Goal: Transaction & Acquisition: Purchase product/service

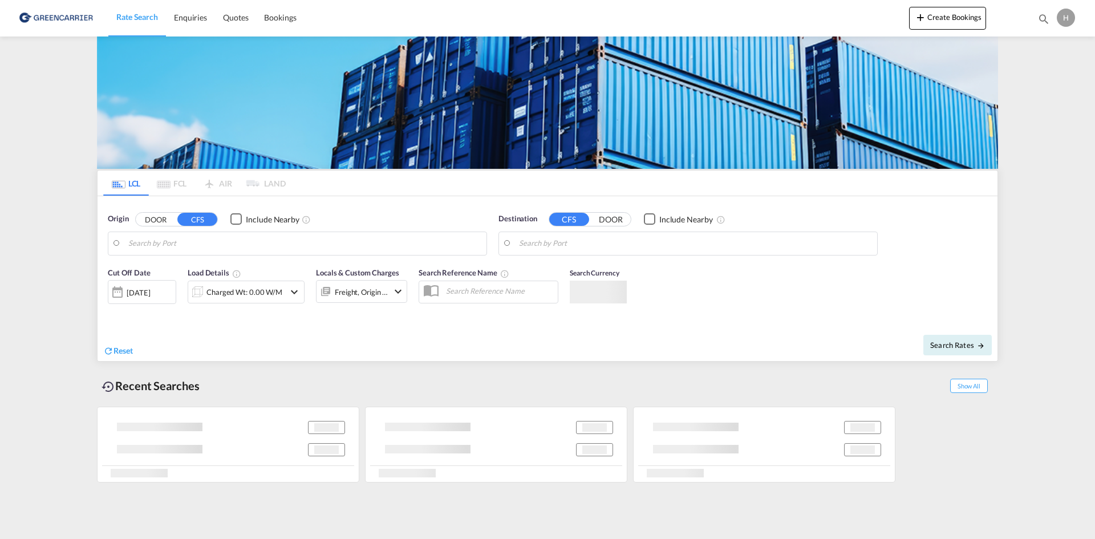
type input "DK-2605, [GEOGRAPHIC_DATA], [GEOGRAPHIC_DATA]"
type input "[GEOGRAPHIC_DATA], HKHKG"
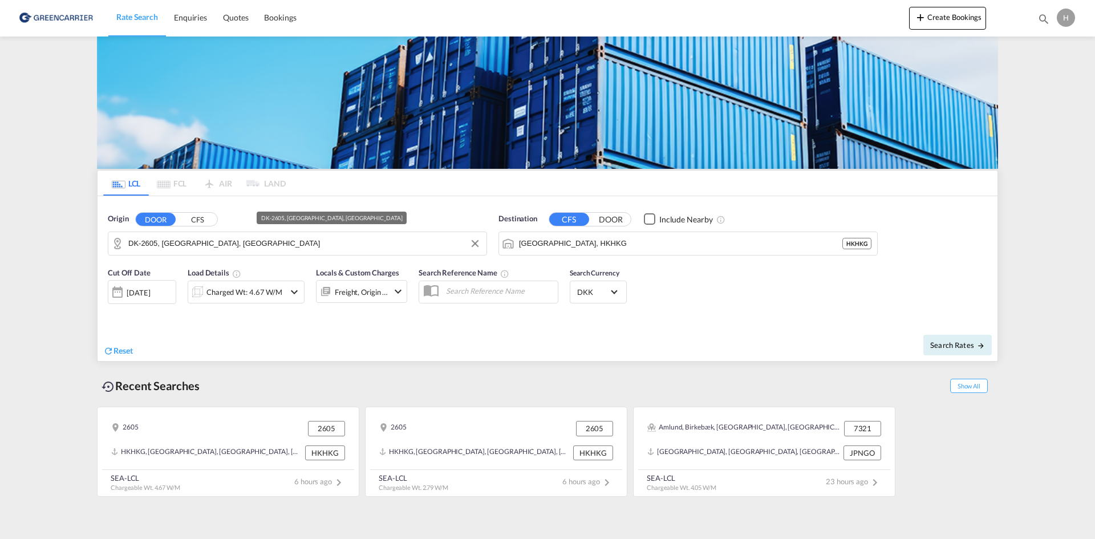
click at [281, 232] on md-input-container "DK-2605, [GEOGRAPHIC_DATA], [GEOGRAPHIC_DATA]" at bounding box center [297, 243] width 378 height 23
click at [276, 242] on input "DK-2605, [GEOGRAPHIC_DATA], [GEOGRAPHIC_DATA]" at bounding box center [304, 243] width 353 height 17
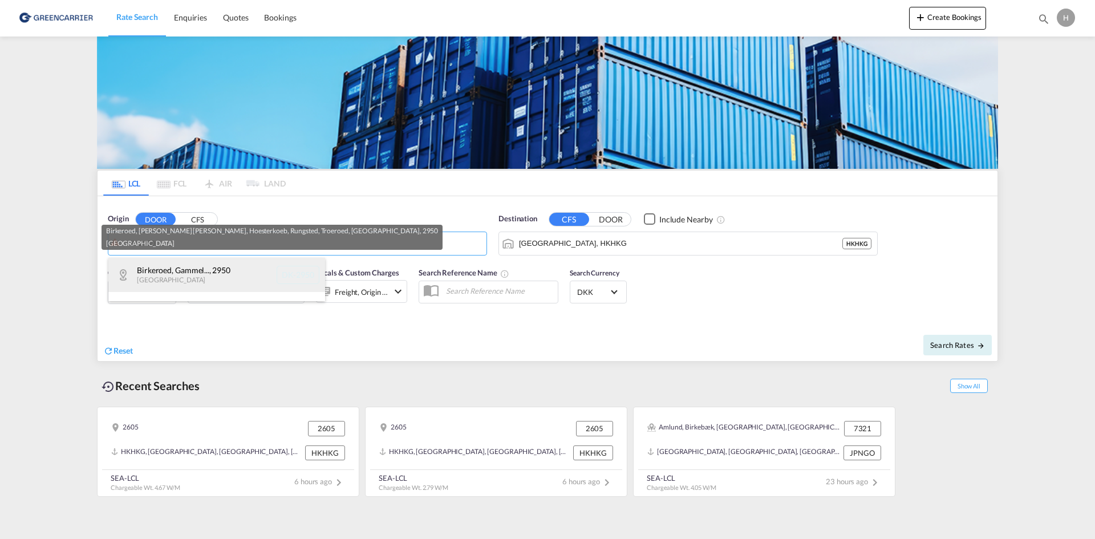
click at [168, 276] on div "Birkeroed, [PERSON_NAME]... , [GEOGRAPHIC_DATA] DK-2950" at bounding box center [216, 275] width 217 height 34
type input "DK-2950, Birkeroed, [PERSON_NAME] [PERSON_NAME], Hoesterkoeb, Rungsted, [GEOGRA…"
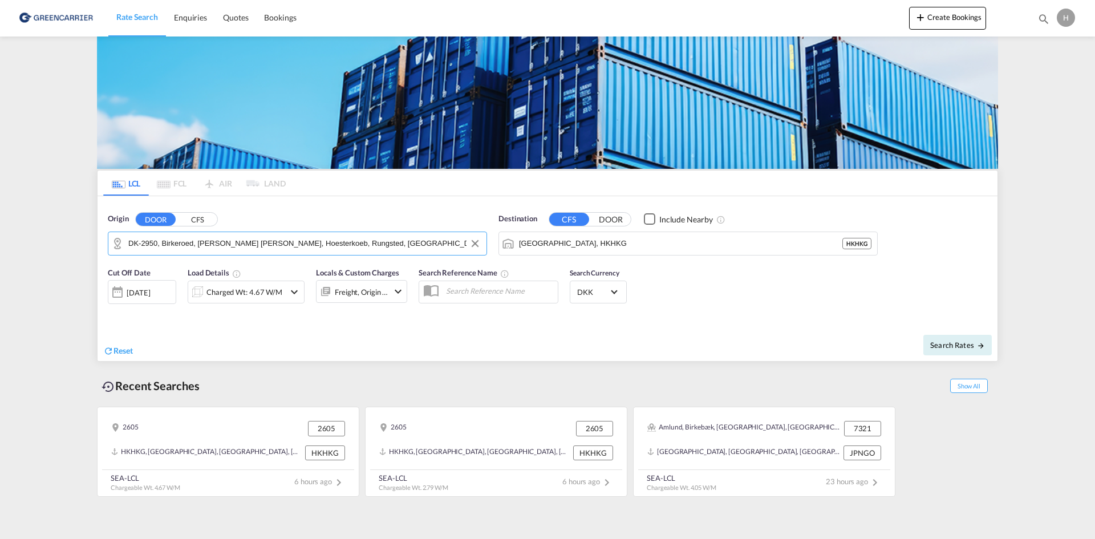
click at [679, 246] on input "[GEOGRAPHIC_DATA], HKHKG" at bounding box center [680, 243] width 323 height 17
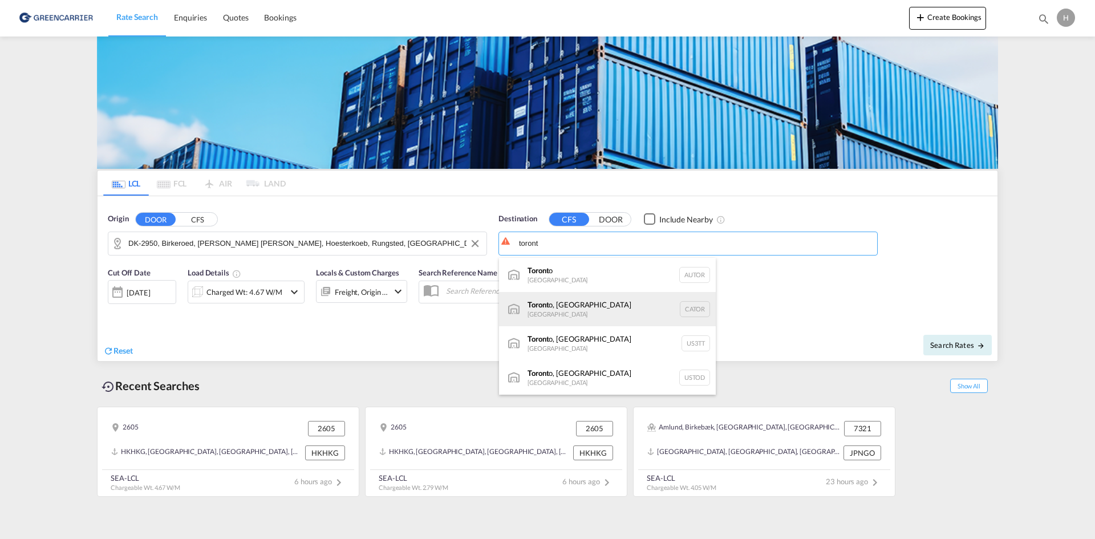
click at [588, 306] on div "Toront o, ON [GEOGRAPHIC_DATA] CATOR" at bounding box center [607, 309] width 217 height 34
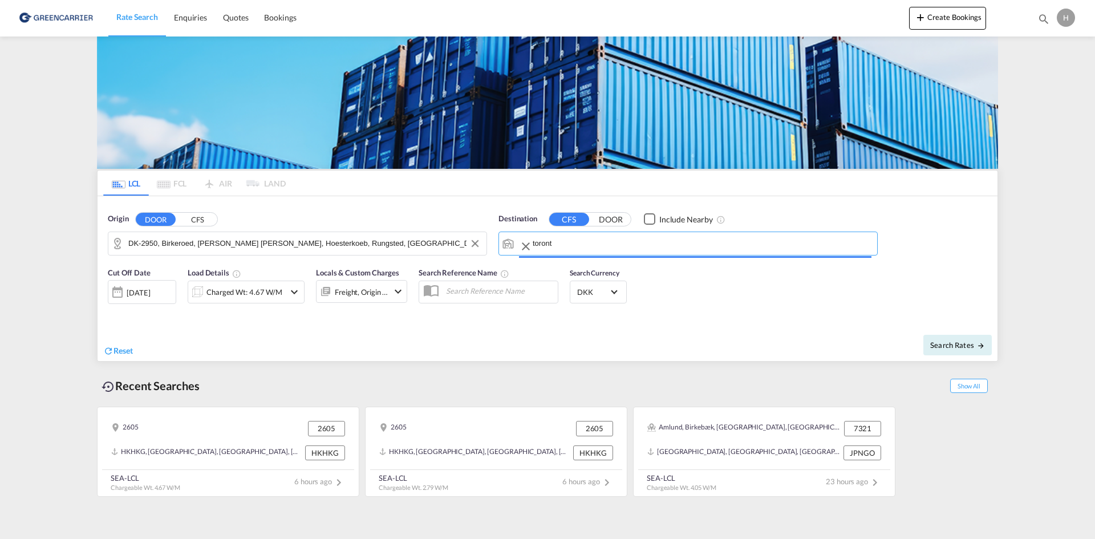
type input "[GEOGRAPHIC_DATA], [GEOGRAPHIC_DATA], CATOR"
click at [263, 290] on div "Charged Wt: 4.67 W/M" at bounding box center [244, 292] width 76 height 16
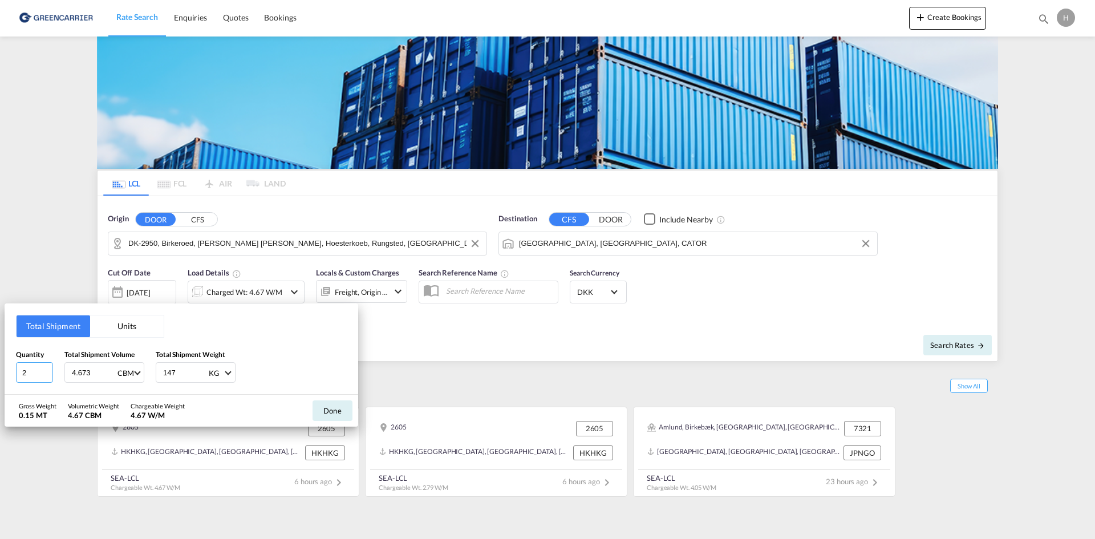
click at [1, 372] on div "Total Shipment Units Quantity 2 Total Shipment Volume 4.673 CBM CBM CFT Total S…" at bounding box center [547, 269] width 1095 height 539
type input "3"
type input "1.685"
type input "210"
click at [318, 407] on button "Done" at bounding box center [333, 410] width 40 height 21
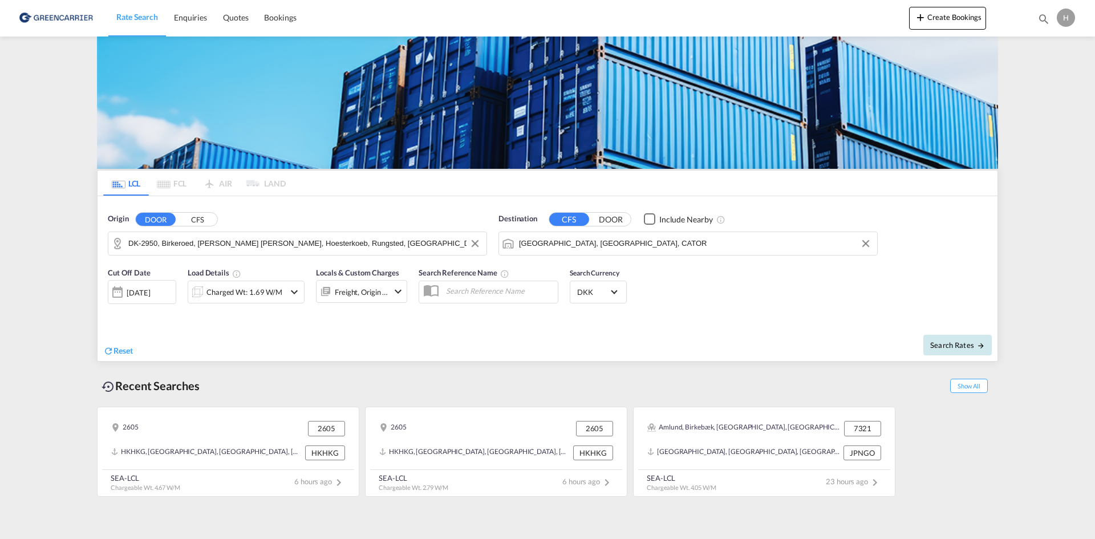
click at [960, 341] on span "Search Rates" at bounding box center [957, 345] width 55 height 9
type input "2950 to CATOR / [DATE]"
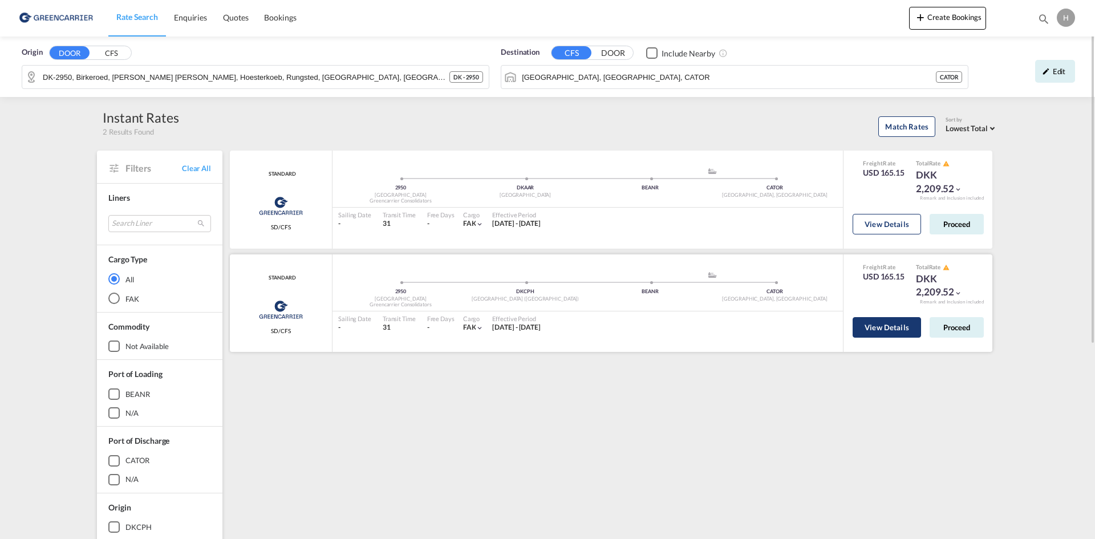
click at [900, 326] on button "View Details" at bounding box center [887, 327] width 68 height 21
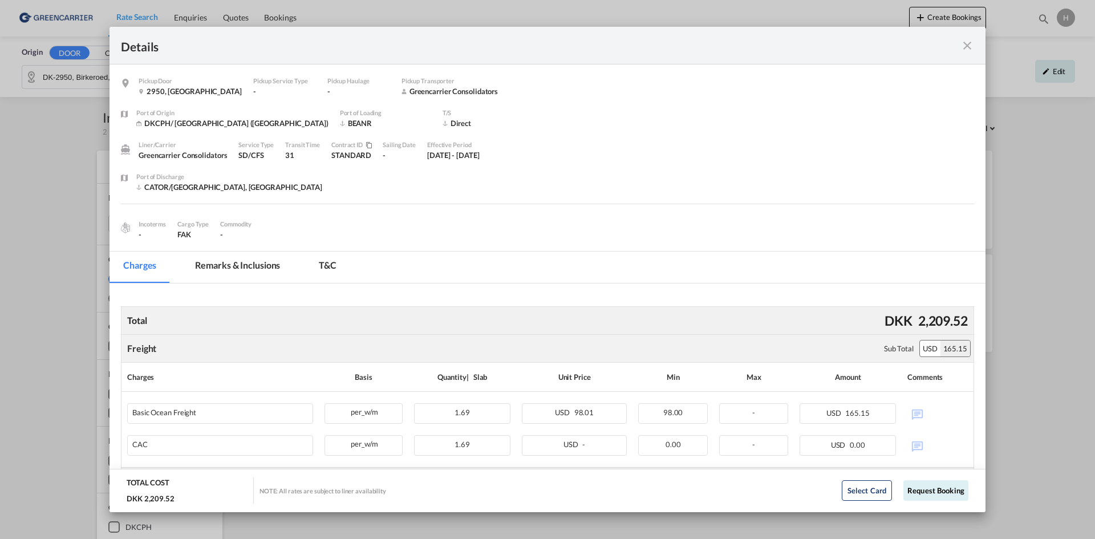
click at [975, 37] on div "Details" at bounding box center [548, 46] width 876 height 38
click at [971, 43] on md-icon "icon-close fg-AAA8AD m-0 cursor" at bounding box center [968, 46] width 14 height 14
